Goal: Task Accomplishment & Management: Manage account settings

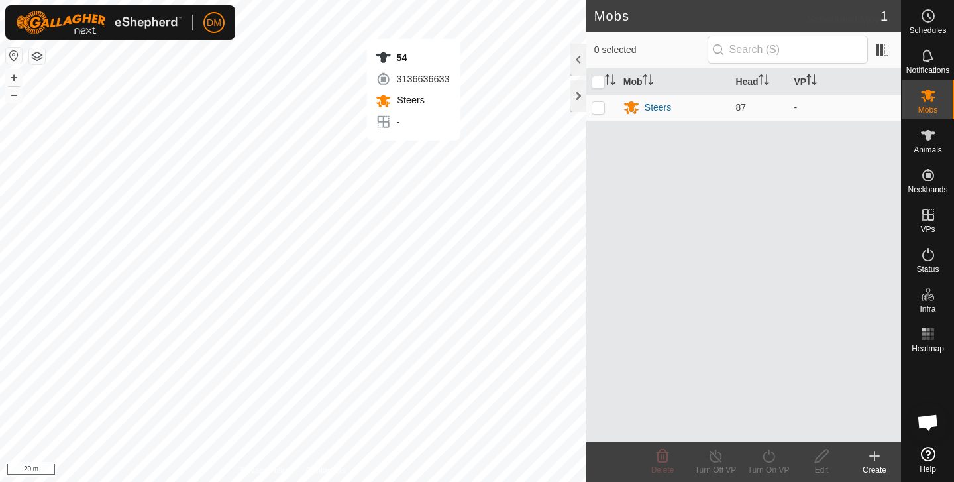
click at [794, 34] on span "Schedules" at bounding box center [927, 31] width 37 height 8
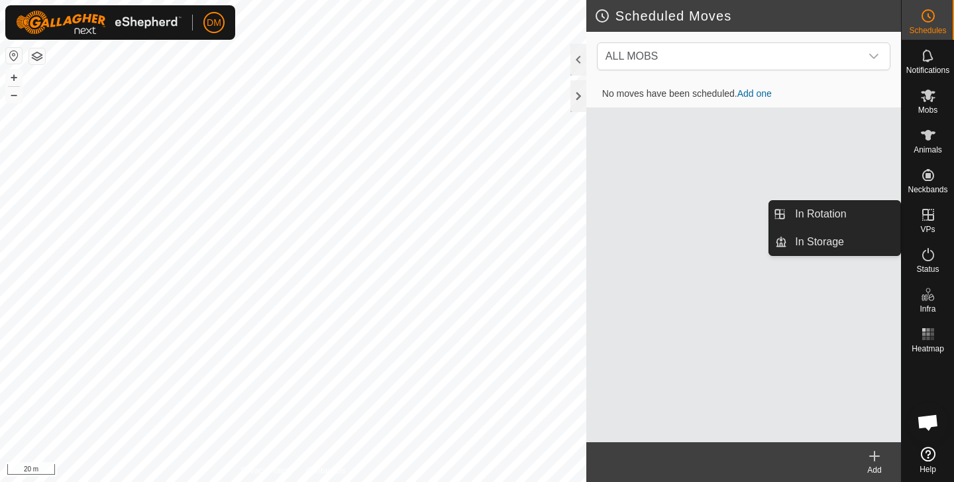
click at [794, 225] on span "VPs" at bounding box center [927, 229] width 15 height 8
click at [794, 213] on link "In Rotation" at bounding box center [843, 214] width 113 height 27
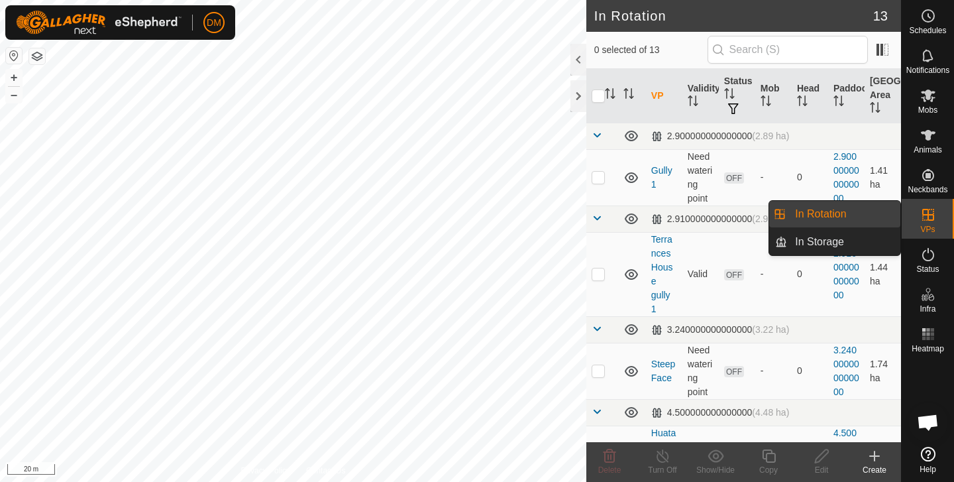
click at [794, 209] on link "In Rotation" at bounding box center [843, 214] width 113 height 27
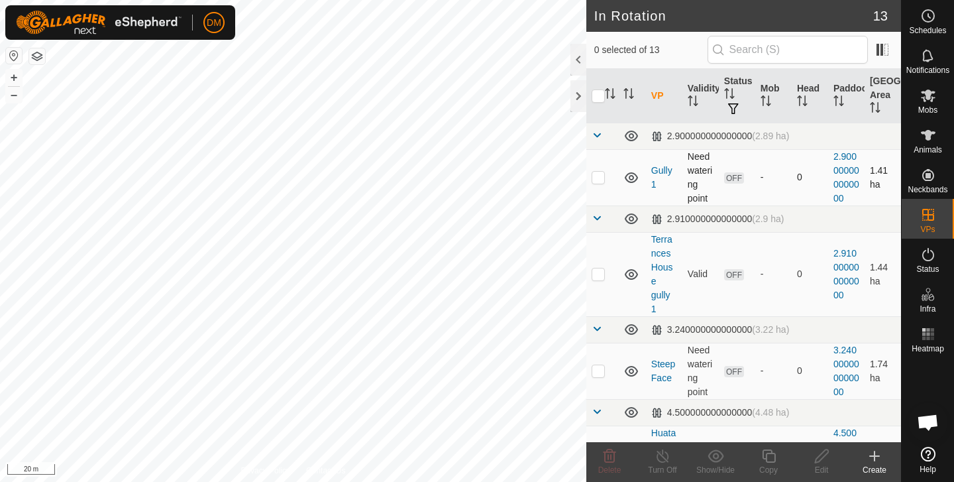
checkbox input "true"
click at [774, 455] on icon at bounding box center [769, 456] width 17 height 16
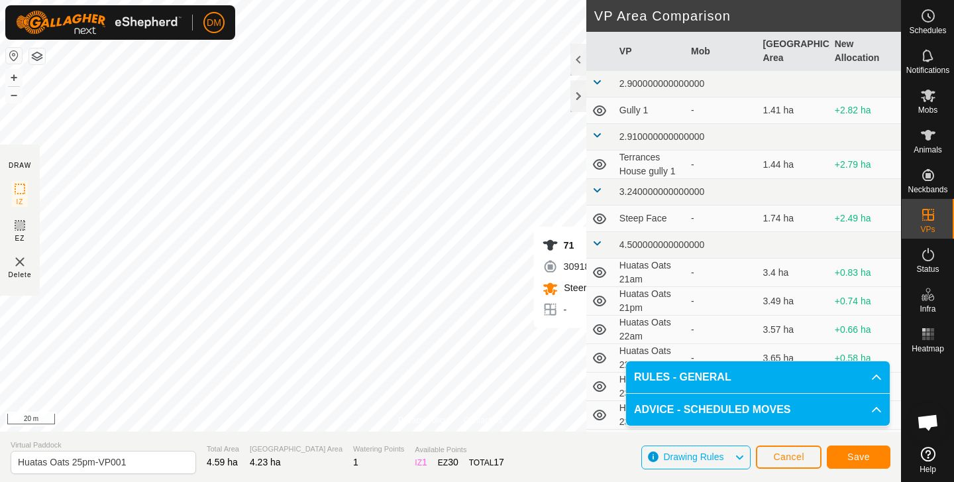
click at [794, 455] on button "Save" at bounding box center [859, 456] width 64 height 23
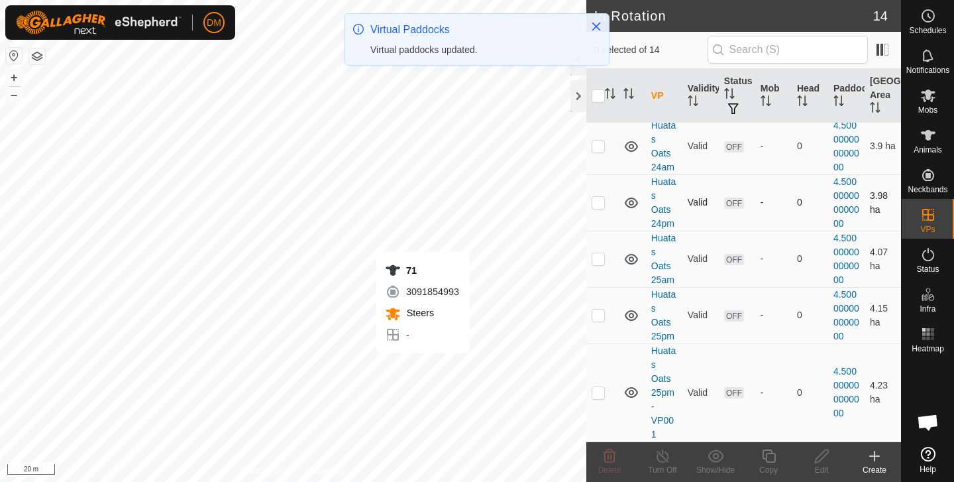
scroll to position [646, 0]
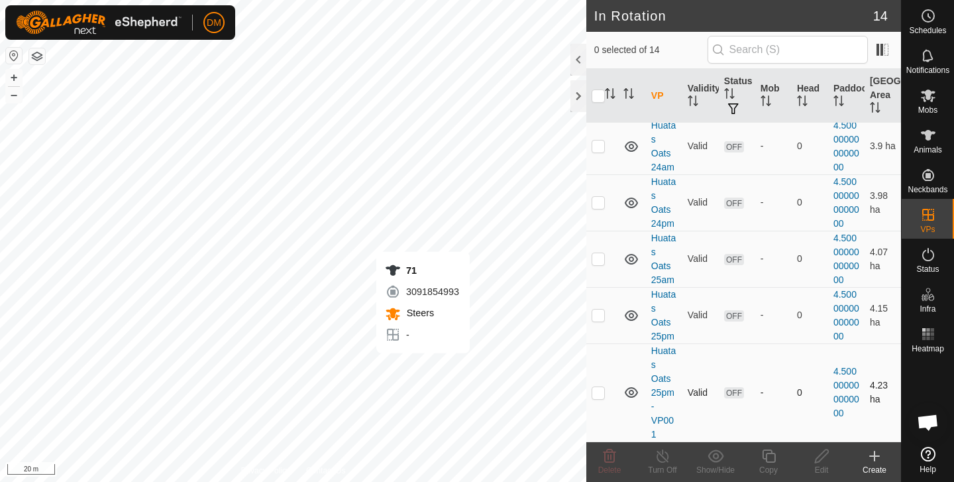
click at [601, 394] on p-checkbox at bounding box center [598, 392] width 13 height 11
checkbox input "true"
click at [794, 457] on icon at bounding box center [822, 456] width 17 height 16
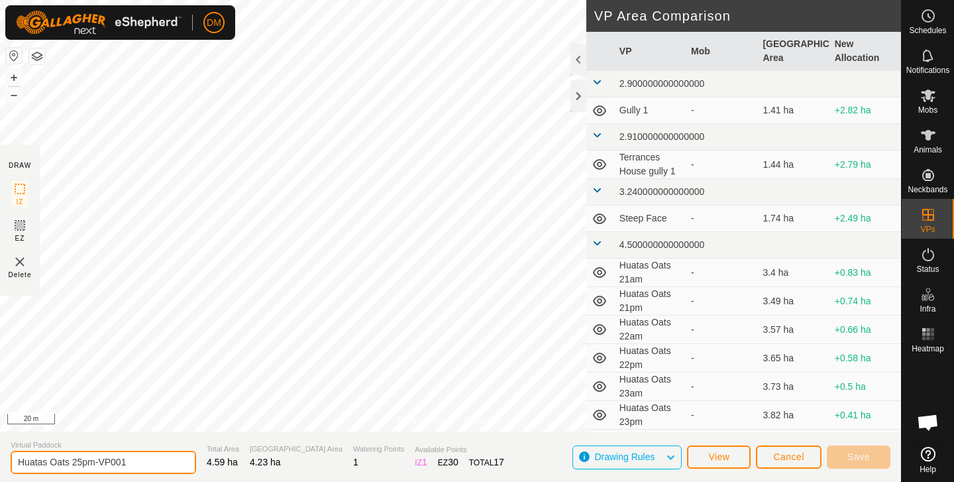
drag, startPoint x: 78, startPoint y: 459, endPoint x: 150, endPoint y: 460, distance: 72.9
click at [150, 460] on input "Huatas Oats 25pm-VP001" at bounding box center [104, 462] width 186 height 23
type input "Huatas Oats 26am"
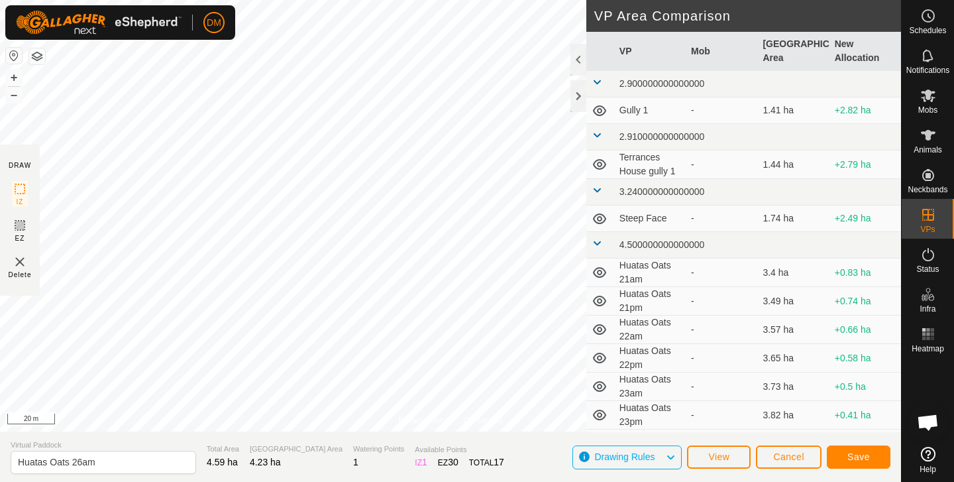
click at [794, 451] on span "Save" at bounding box center [858, 456] width 23 height 11
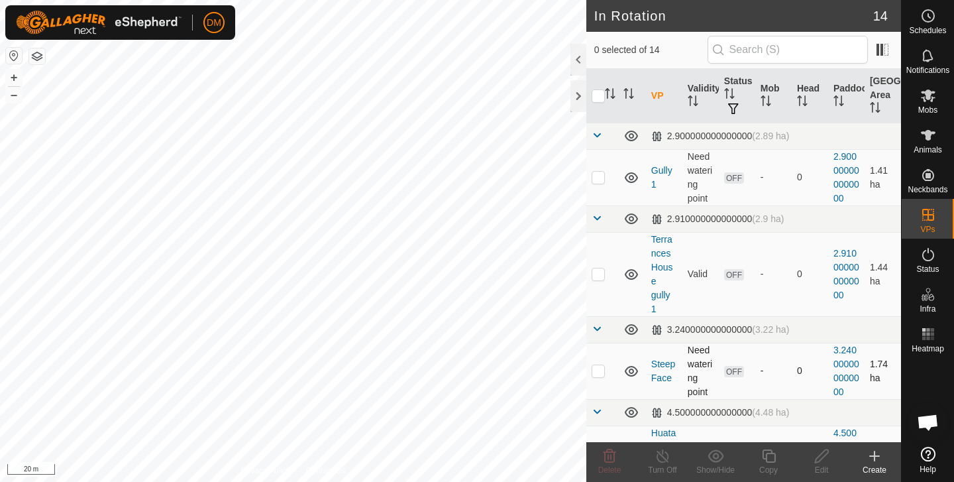
checkbox input "true"
click at [763, 457] on icon at bounding box center [768, 455] width 13 height 13
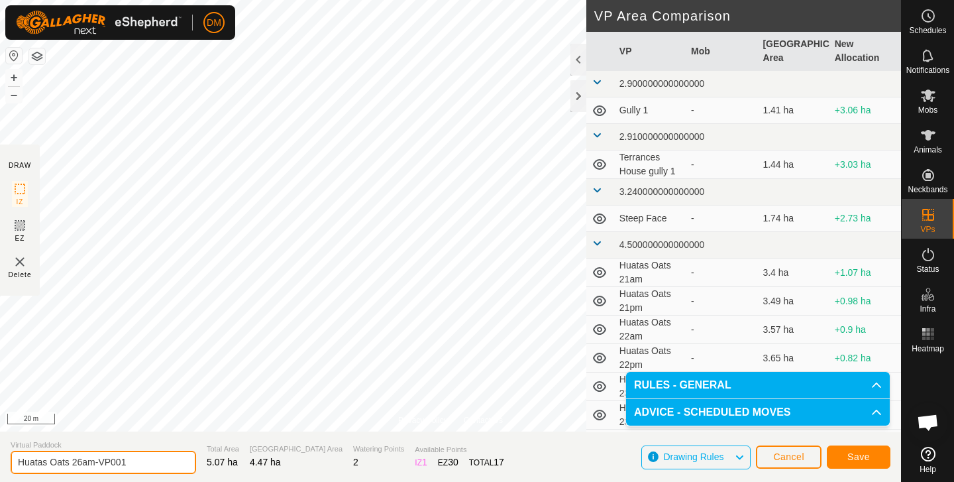
drag, startPoint x: 81, startPoint y: 458, endPoint x: 174, endPoint y: 459, distance: 92.1
click at [174, 459] on section "Virtual Paddock Huatas Oats 26am-VP001 Total Area 5.07 ha Grazing Area 4.47 ha …" at bounding box center [450, 456] width 901 height 50
type input "Huatas Oats 26pm"
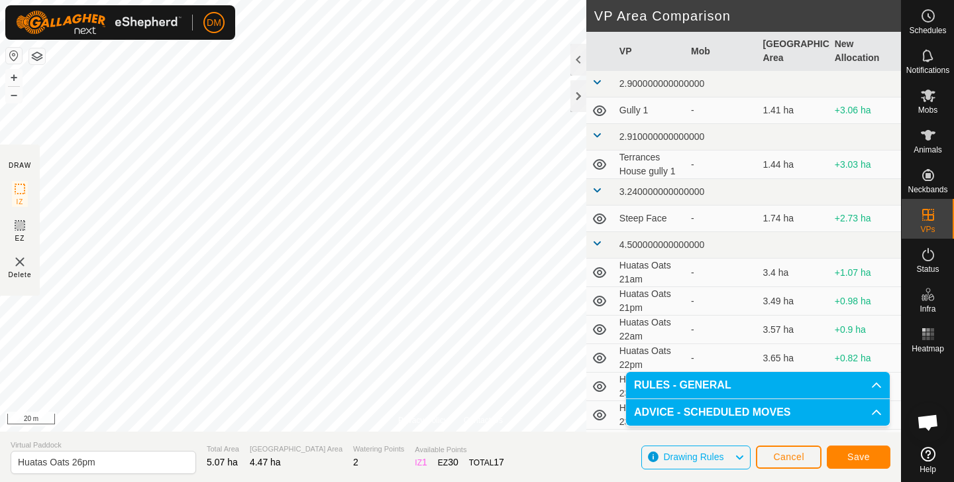
click at [794, 456] on span "Save" at bounding box center [858, 456] width 23 height 11
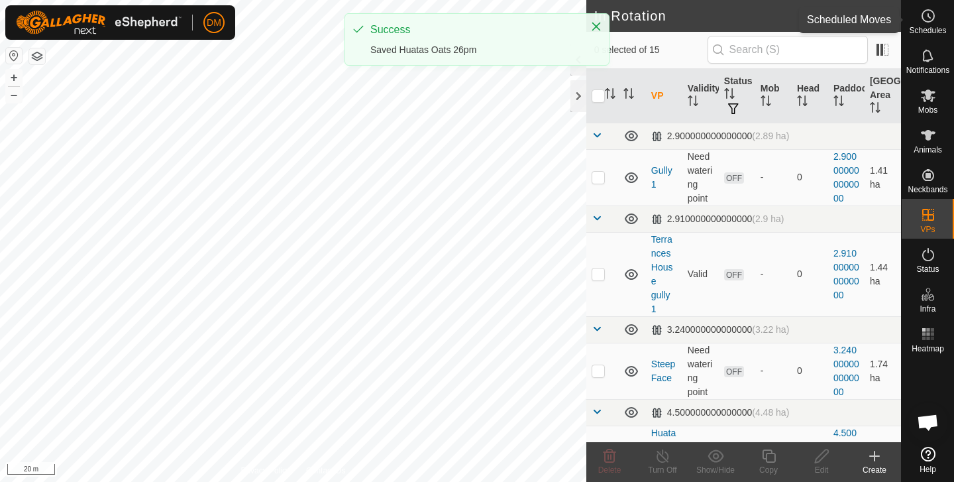
click at [794, 22] on icon at bounding box center [928, 16] width 16 height 16
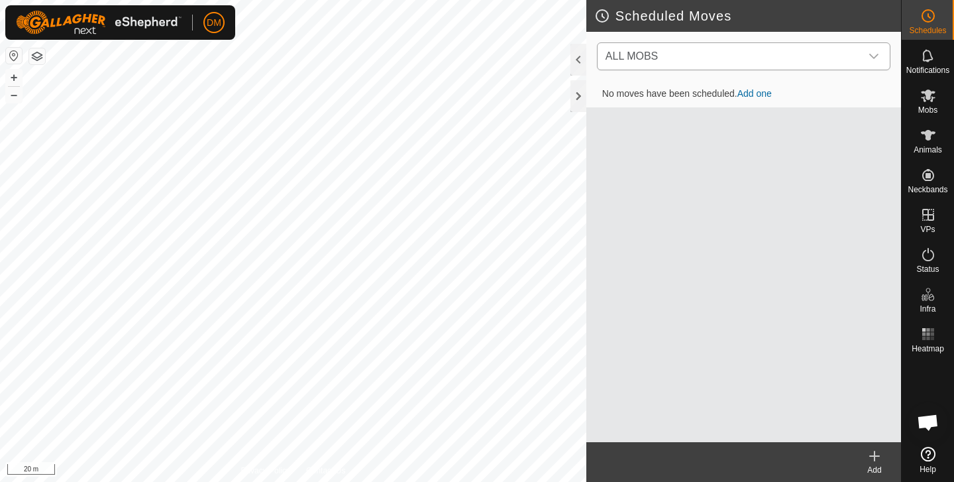
click at [794, 62] on span "ALL MOBS" at bounding box center [730, 56] width 260 height 27
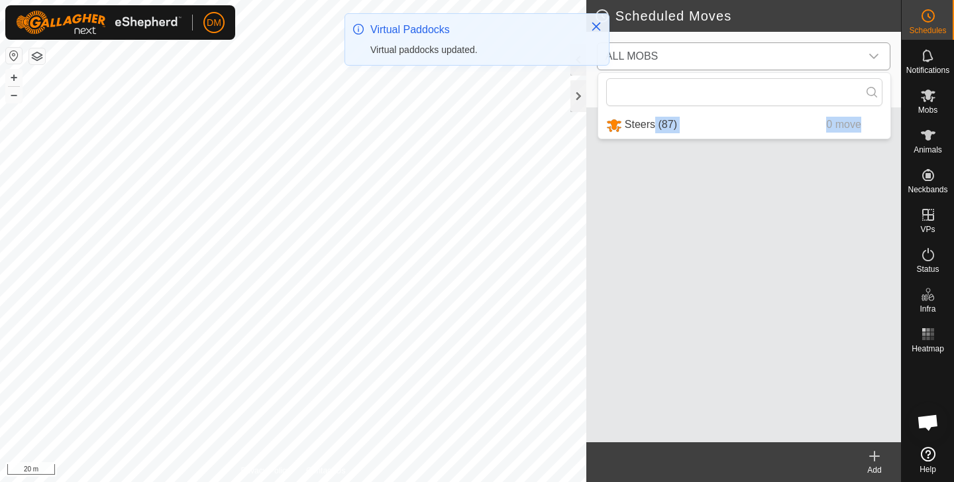
click at [657, 129] on li "Steers (87) 0 move" at bounding box center [744, 124] width 292 height 27
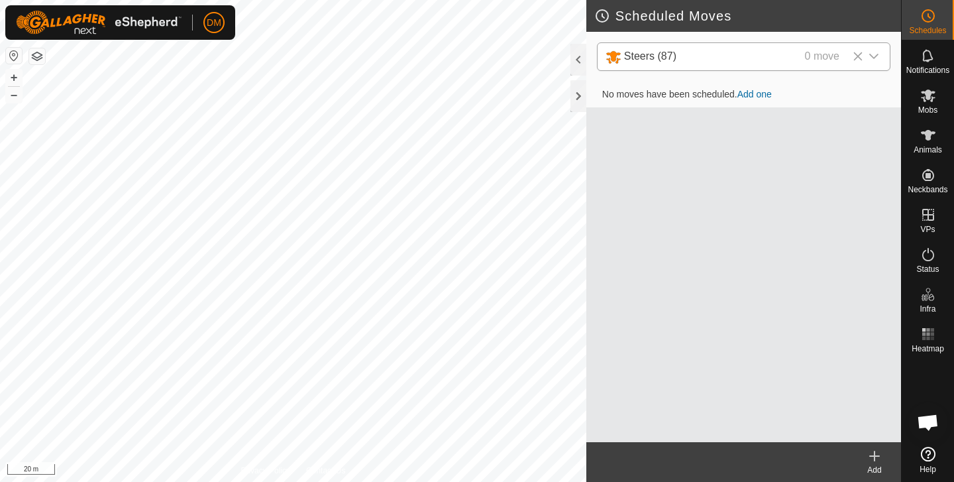
click at [763, 97] on link "Add one" at bounding box center [754, 94] width 34 height 11
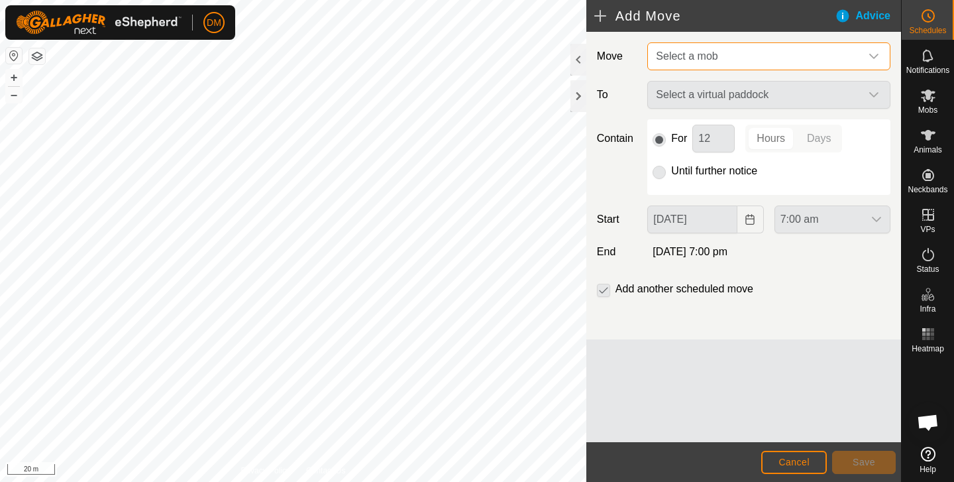
click at [761, 61] on span "Select a mob" at bounding box center [756, 56] width 210 height 27
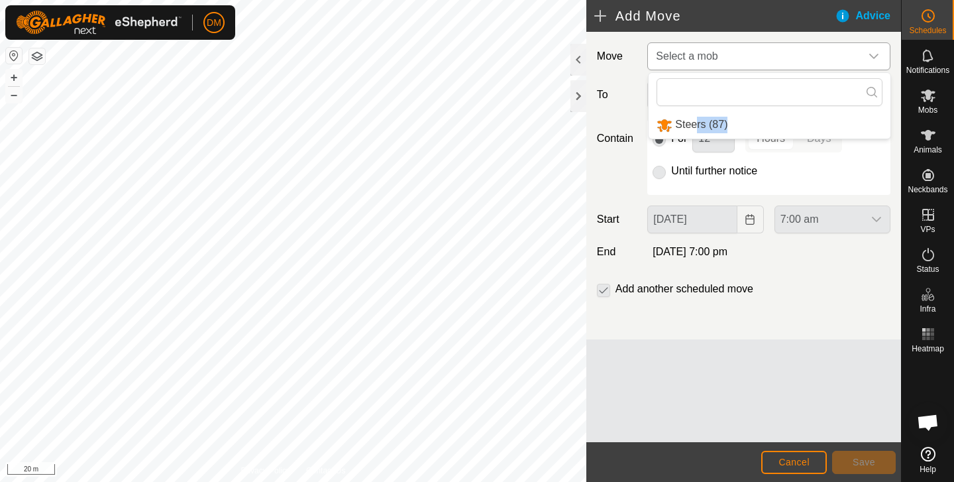
click at [698, 123] on li "Steers (87)" at bounding box center [770, 124] width 242 height 27
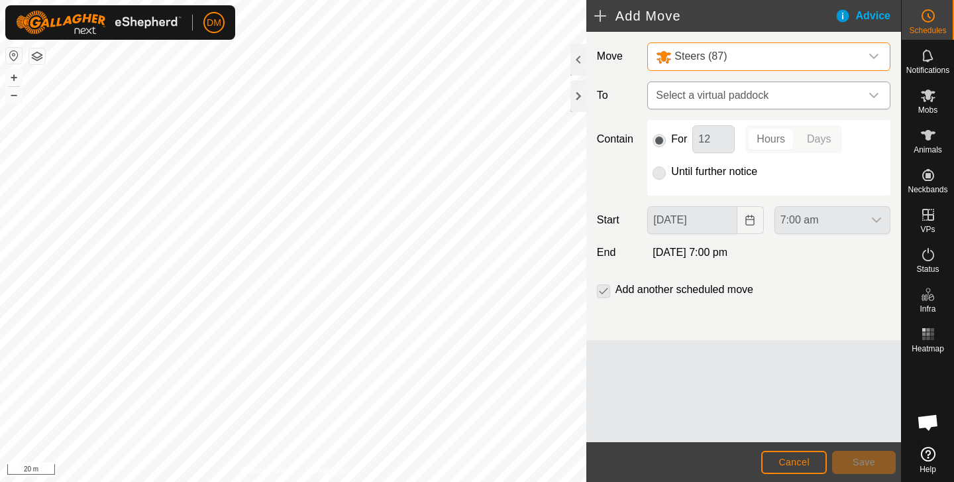
click at [724, 97] on span "Select a virtual paddock" at bounding box center [756, 95] width 210 height 27
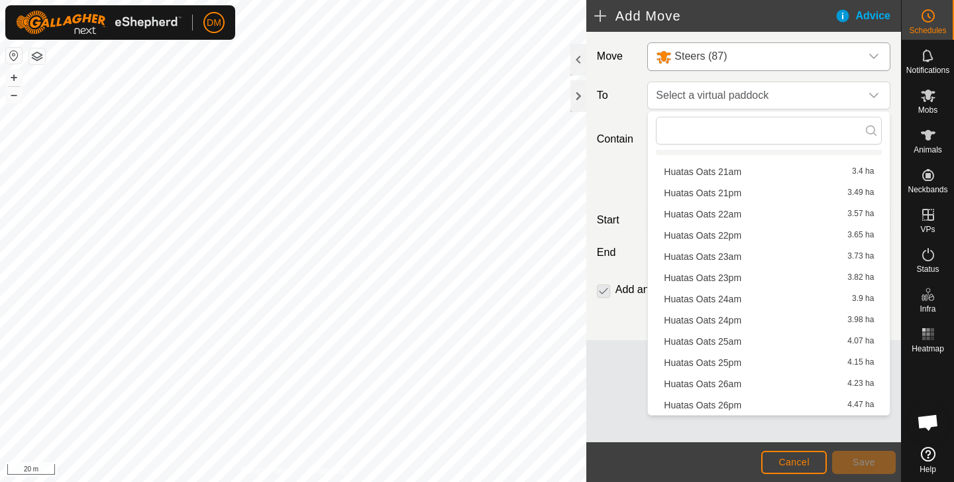
scroll to position [174, 0]
click at [733, 382] on li "Huatas Oats 26am 4.23 ha" at bounding box center [769, 384] width 226 height 20
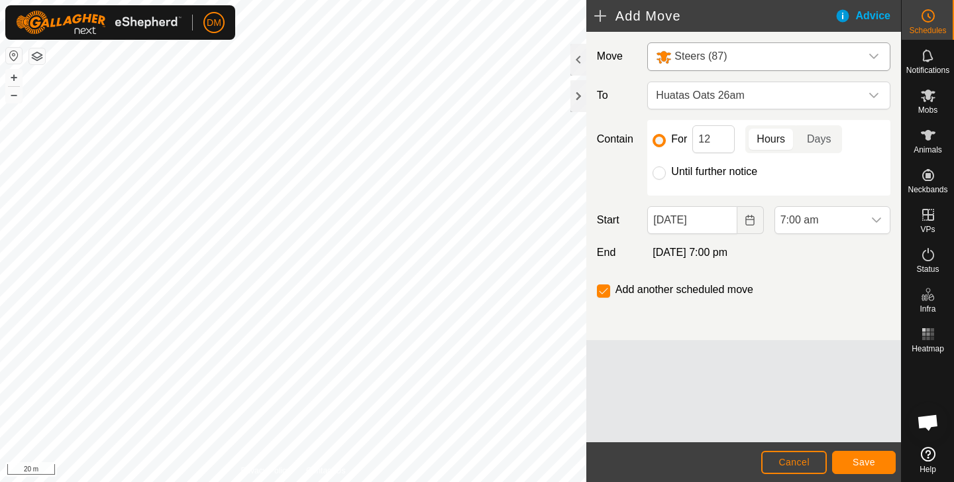
click at [794, 460] on span "Save" at bounding box center [864, 462] width 23 height 11
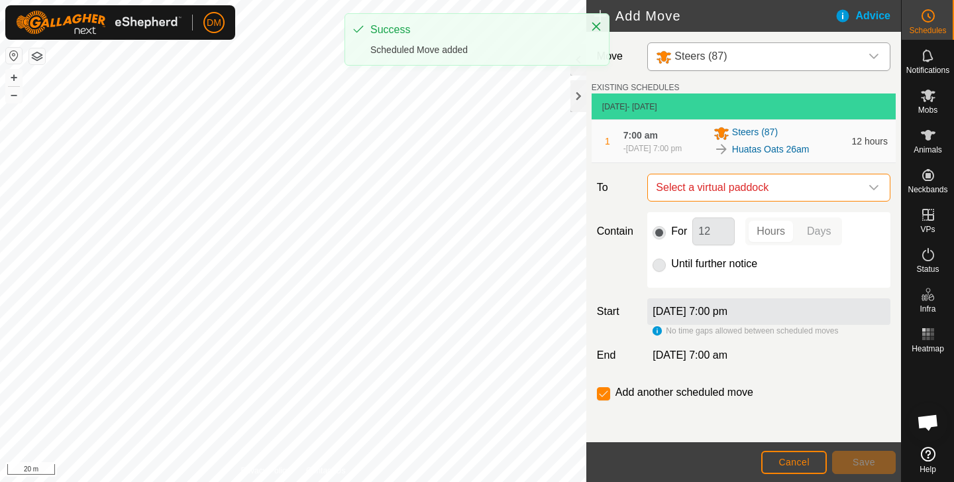
click at [769, 201] on span "Select a virtual paddock" at bounding box center [756, 187] width 210 height 27
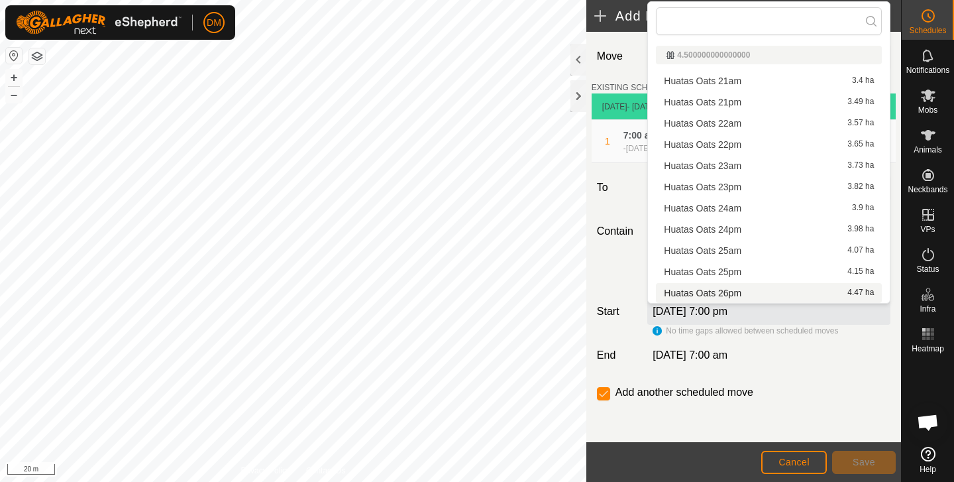
click at [730, 297] on li "Huatas Oats 26pm 4.47 ha" at bounding box center [769, 293] width 226 height 20
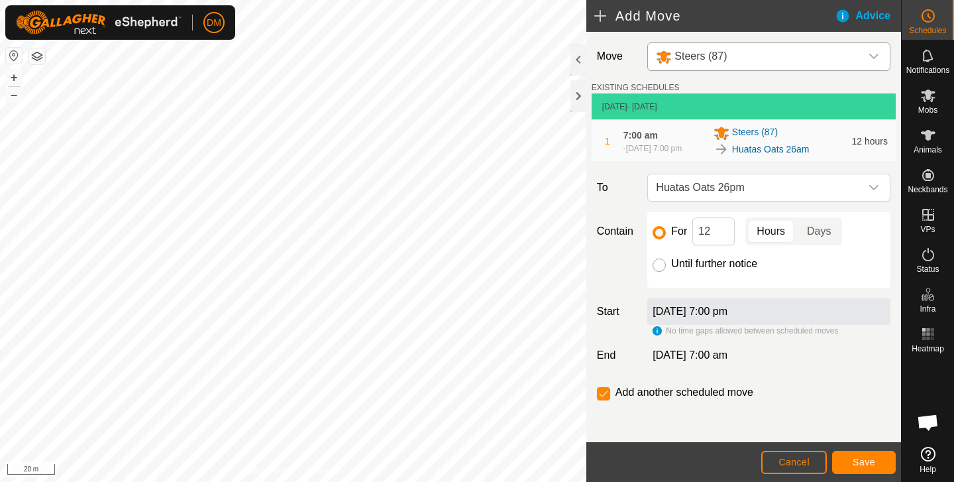
click at [662, 272] on input "Until further notice" at bounding box center [659, 264] width 13 height 13
radio input "true"
checkbox input "false"
click at [794, 460] on span "Save" at bounding box center [864, 462] width 23 height 11
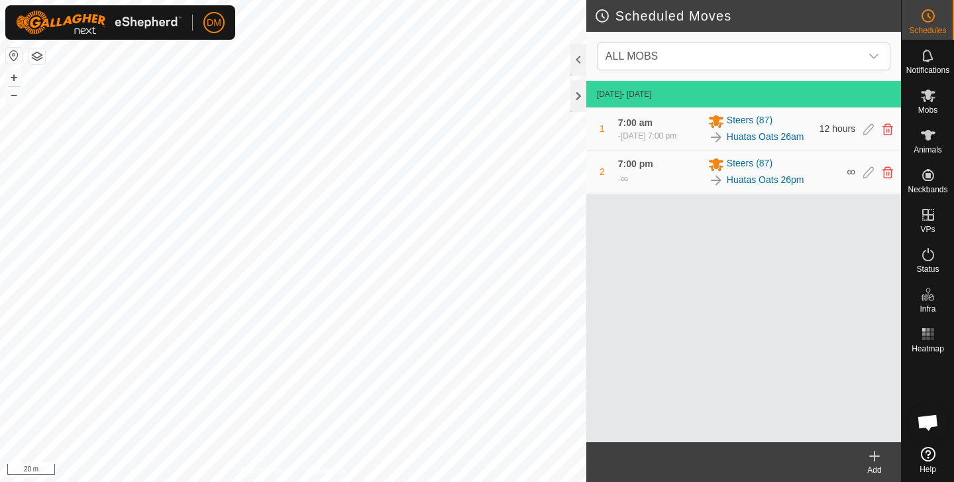
click at [279, 481] on html "DM Schedules Notifications Mobs Animals Neckbands VPs Status Infra Heatmap Help…" at bounding box center [477, 241] width 954 height 482
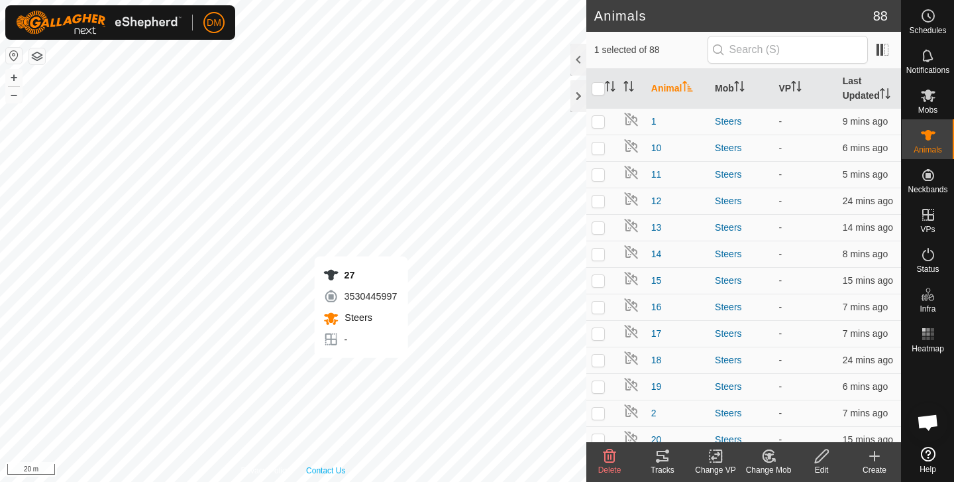
checkbox input "false"
